Goal: Task Accomplishment & Management: Complete application form

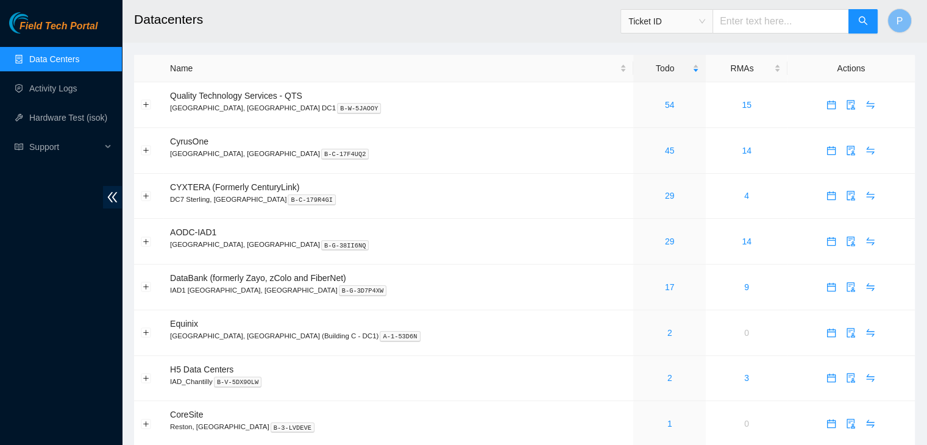
click at [100, 338] on div "Field Tech Portal Data Centers Activity Logs Hardware Test (isok) Support" at bounding box center [61, 228] width 122 height 433
click at [640, 378] on div "2" at bounding box center [669, 377] width 59 height 13
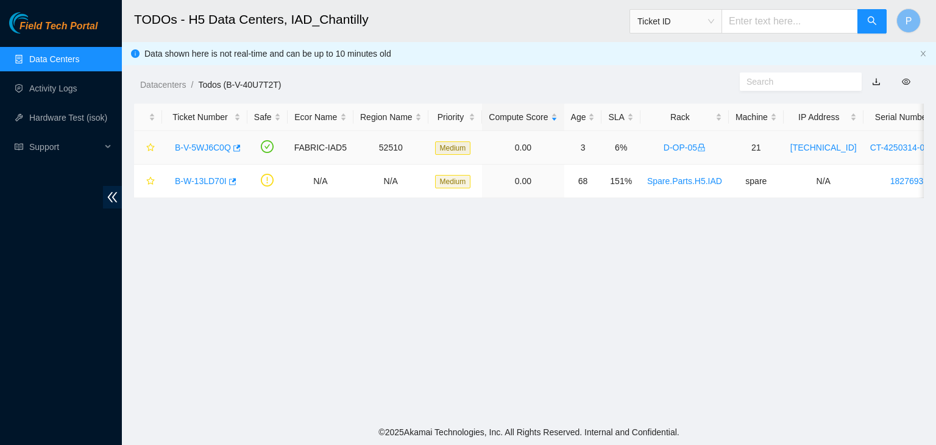
click at [196, 147] on link "B-V-5WJ6C0Q" at bounding box center [203, 148] width 56 height 10
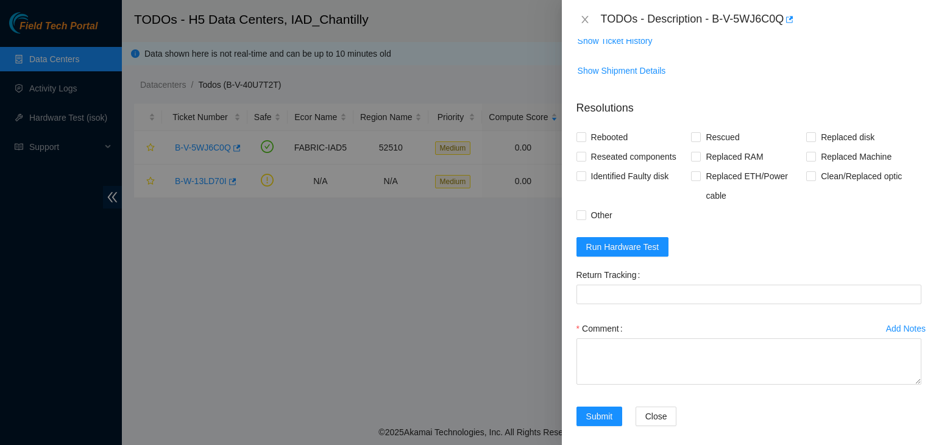
scroll to position [589, 0]
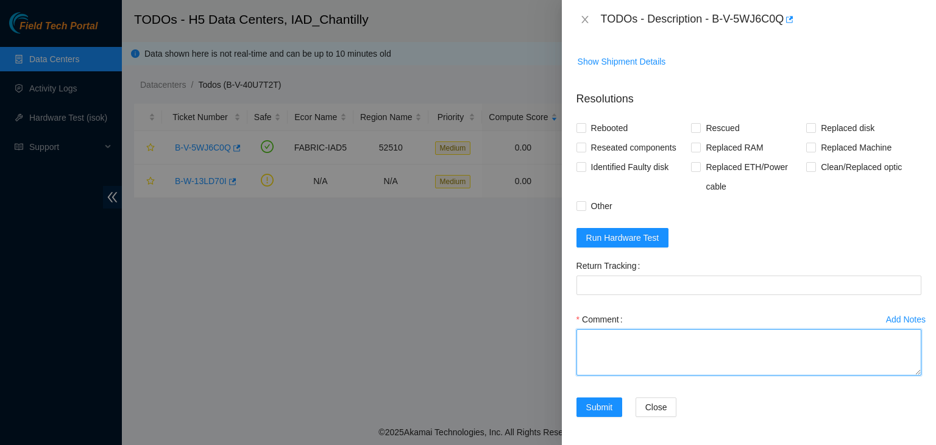
click at [643, 359] on textarea "Comment" at bounding box center [748, 352] width 345 height 46
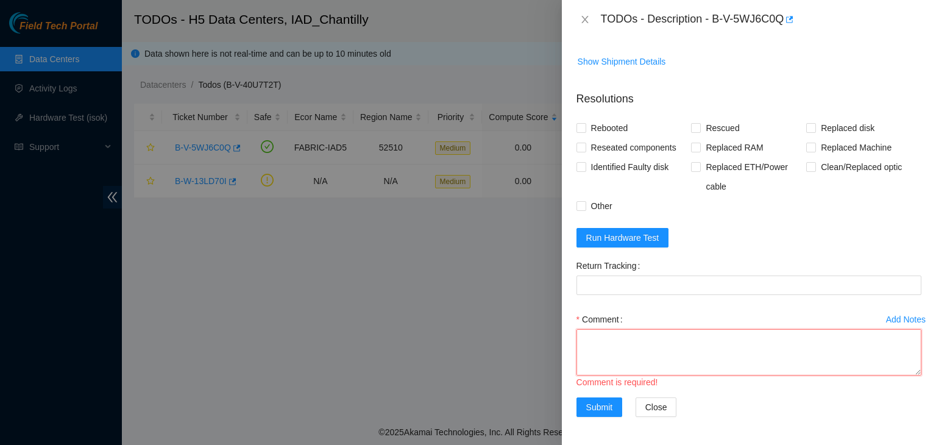
scroll to position [10, 0]
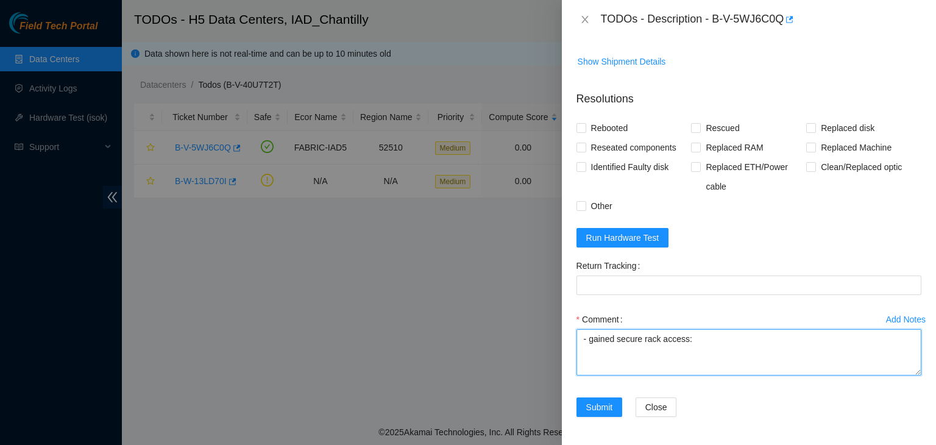
paste textarea "B-V-5WX7GUN"
paste textarea "sisingh has completed your request (B-V-5WX7GUN) Message from sisingh: B-V-5WX7…"
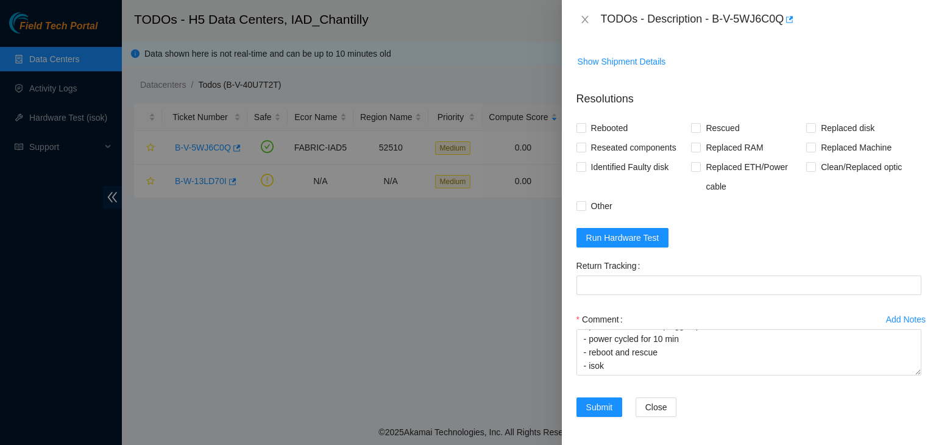
click at [214, 338] on div at bounding box center [468, 222] width 936 height 445
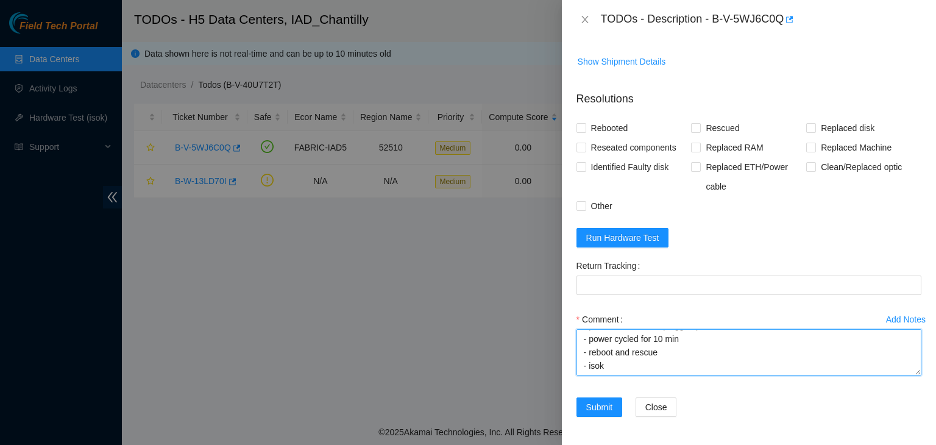
click at [603, 367] on textarea "- gained secure rack access: B-V-5WX7GUN - contacted nocc sisingh has completed…" at bounding box center [748, 352] width 345 height 46
paste textarea "[TECHNICAL_ID] ---- pci_link_speed_and_width siebel-disk_quantity disk pci_link…"
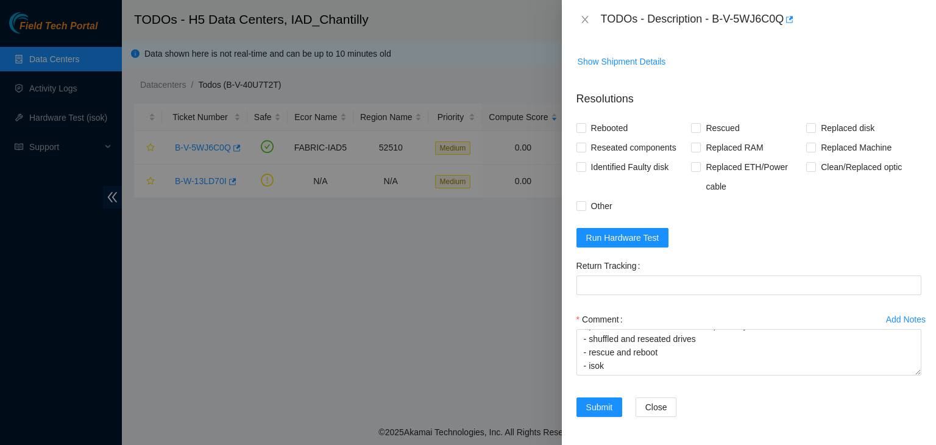
click at [622, 432] on div "Problem Type Hardware Rack Number D-OP-05 Machine Number 21 Serial Number CT-42…" at bounding box center [749, 242] width 374 height 406
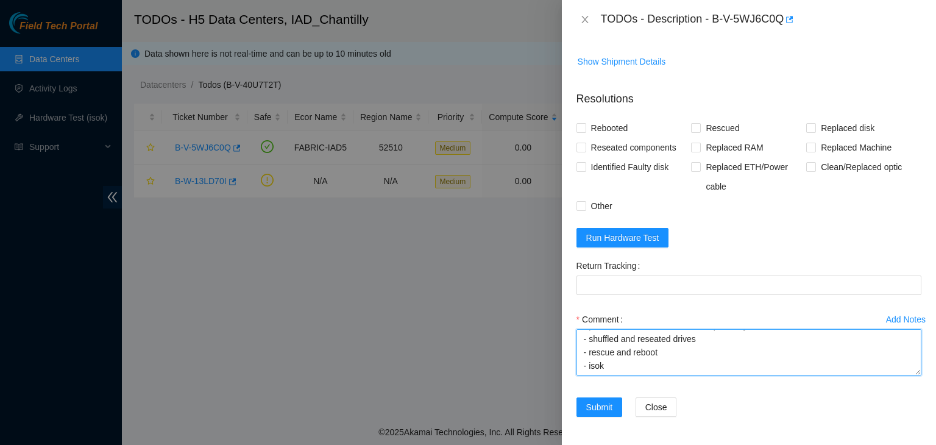
click at [592, 369] on textarea "- gained secure rack access: B-V-5WX7GUN - contacted nocc sisingh has completed…" at bounding box center [748, 352] width 345 height 46
paste textarea "ekuhr@prod-login-east01:~$ isok [TECHNICAL_ID] Running tests...S.rSSSSsS The fo…"
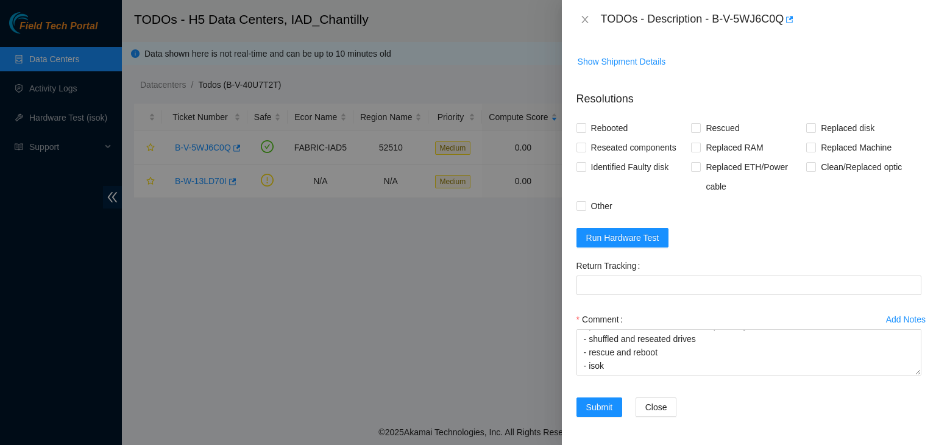
click at [224, 303] on div at bounding box center [468, 222] width 936 height 445
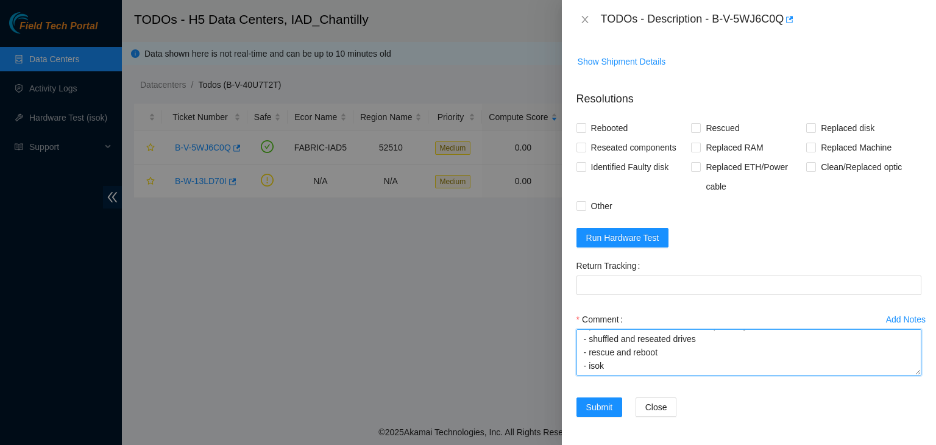
click at [600, 356] on textarea "- gained secure rack access: B-V-5WX7GUN - contacted nocc sisingh has completed…" at bounding box center [748, 352] width 345 height 46
click at [597, 360] on textarea "- gained secure rack access: B-V-5WX7GUN - contacted nocc sisingh has completed…" at bounding box center [748, 352] width 345 height 46
paste textarea "The following host passed all tests: [TECHNICAL_ID]"
click at [627, 361] on textarea "- gained secure rack access: B-V-5WX7GUN - contacted nocc sisingh has completed…" at bounding box center [748, 352] width 345 height 46
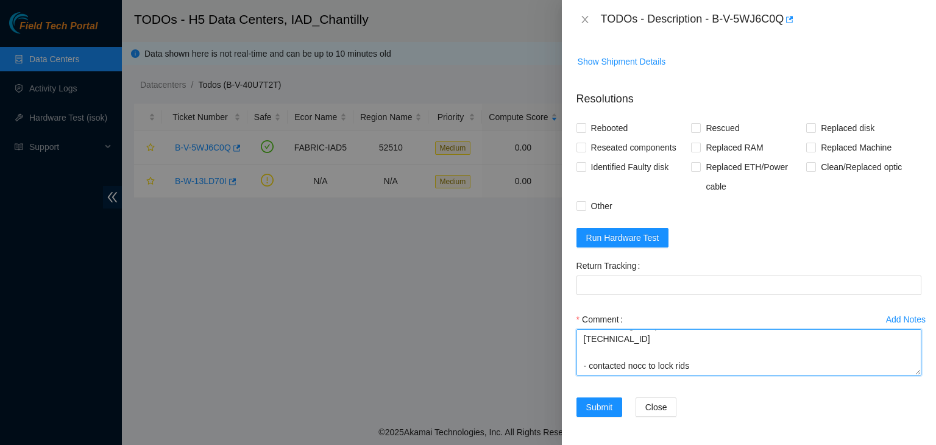
paste textarea "shkn has completed your request (B-V-5WX7GUN) Message from shkn: B-V-5WX7GUN: R…"
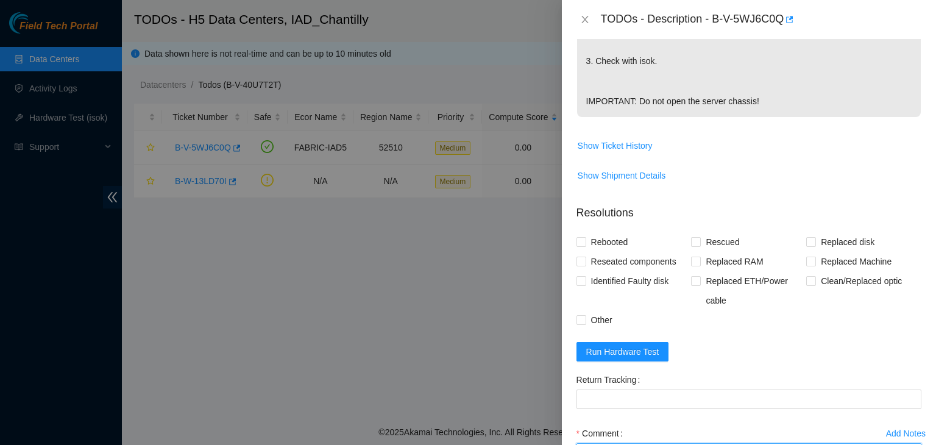
scroll to position [507, 0]
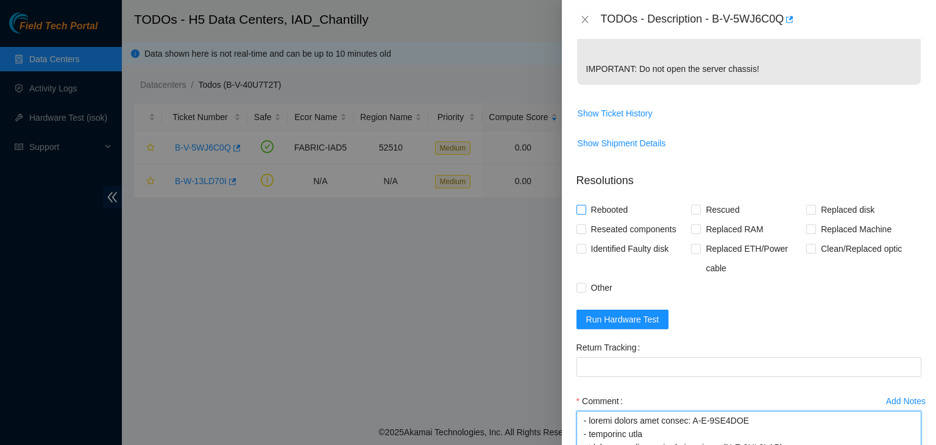
type textarea "- gained secure rack access: B-V-5WX7GUN - contacted nocc sisingh has completed…"
click at [581, 201] on label "Rebooted" at bounding box center [604, 209] width 57 height 19
click at [581, 205] on input "Rebooted" at bounding box center [580, 209] width 9 height 9
checkbox input "true"
click at [691, 210] on input "Rescued" at bounding box center [695, 209] width 9 height 9
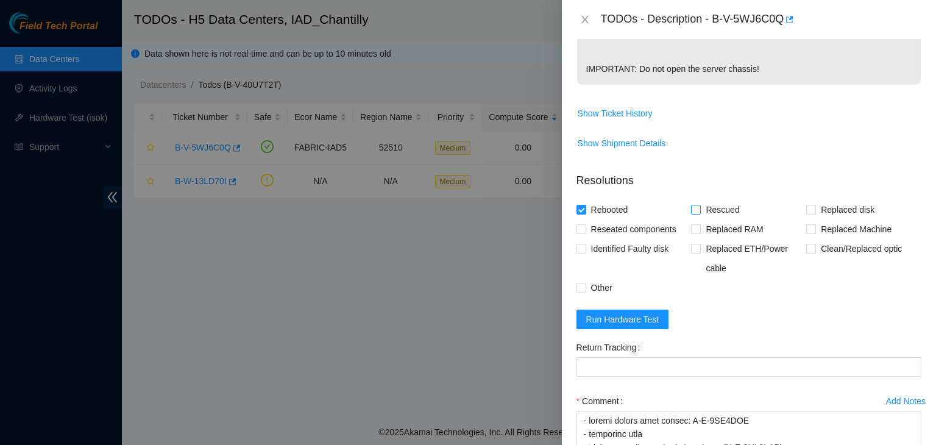
checkbox input "true"
click at [585, 232] on span at bounding box center [581, 229] width 10 height 10
click at [585, 232] on input "Reseated components" at bounding box center [580, 228] width 9 height 9
checkbox input "true"
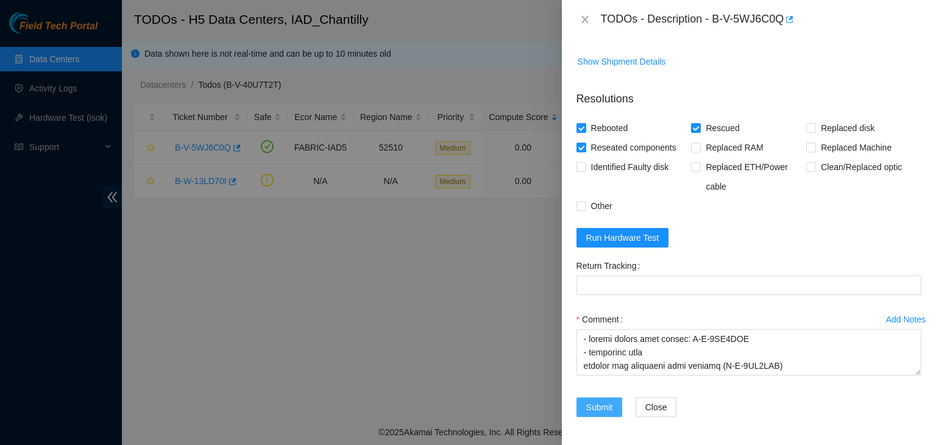
click at [609, 404] on span "Submit" at bounding box center [599, 406] width 27 height 13
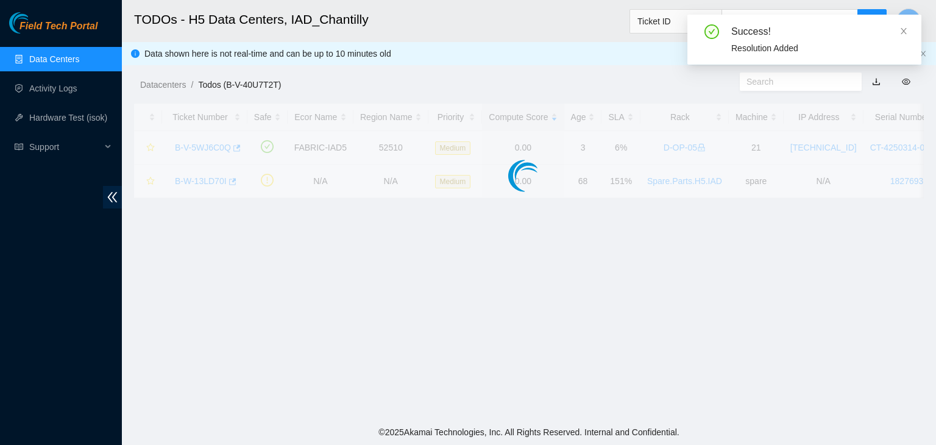
scroll to position [280, 0]
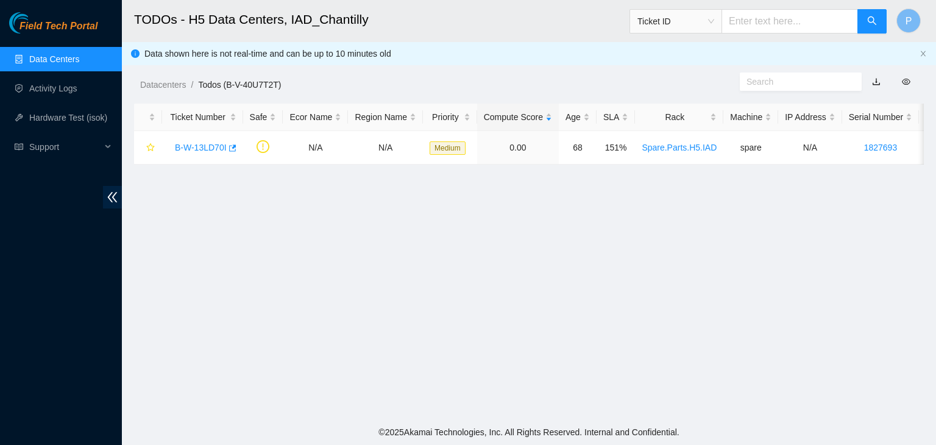
click at [0, 370] on div "Field Tech Portal Data Centers Activity Logs Hardware Test (isok) Support" at bounding box center [61, 228] width 122 height 433
click at [0, 327] on div "Field Tech Portal Data Centers Activity Logs Hardware Test (isok) Support" at bounding box center [61, 228] width 122 height 433
